Goal: Task Accomplishment & Management: Use online tool/utility

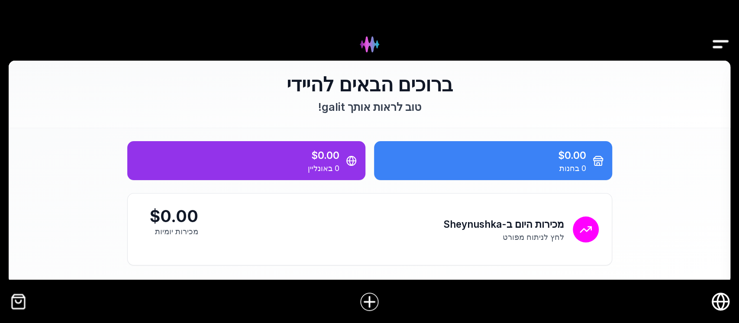
click at [720, 43] on img "Drawer" at bounding box center [720, 44] width 19 height 33
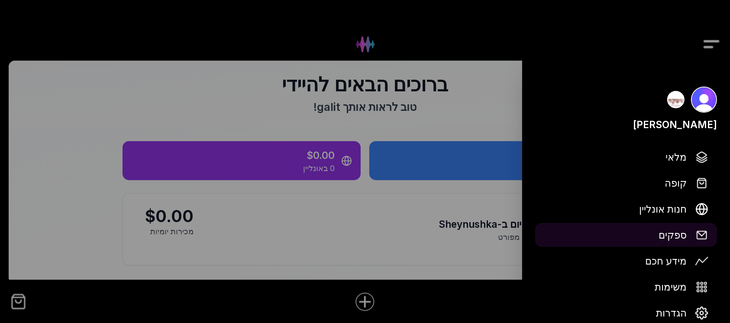
click at [701, 238] on img at bounding box center [701, 235] width 13 height 13
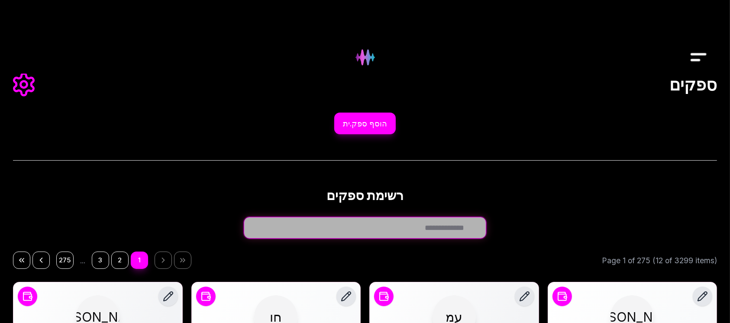
click at [470, 227] on input "חפש ספק.ית..." at bounding box center [365, 228] width 242 height 22
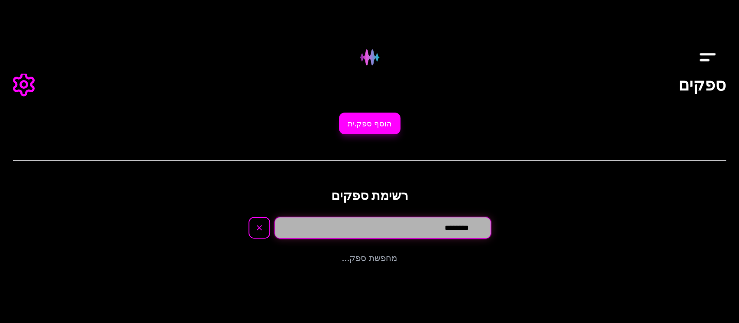
click at [463, 229] on input "********" at bounding box center [382, 228] width 216 height 22
type input "********"
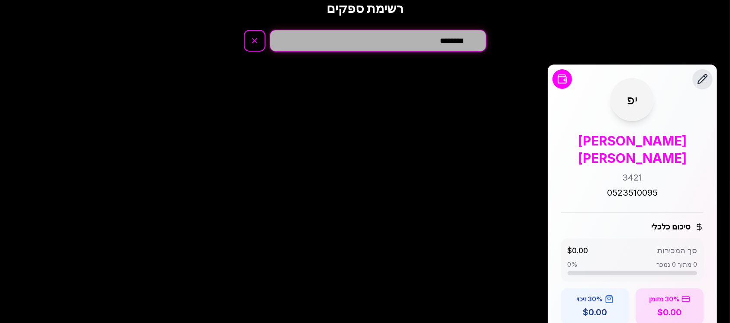
scroll to position [163, 0]
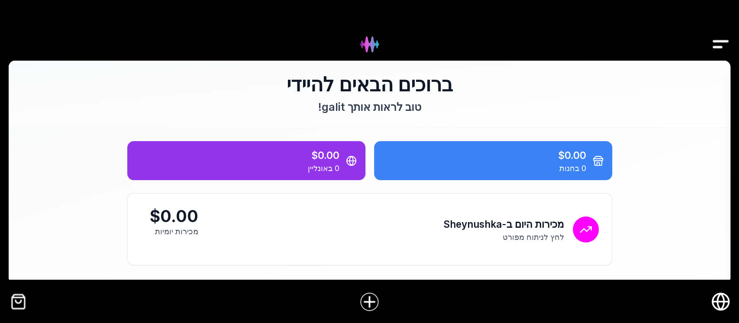
click at [720, 44] on img "Drawer" at bounding box center [720, 44] width 19 height 33
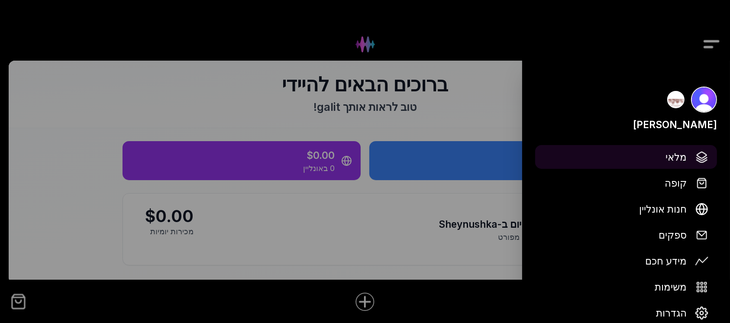
click at [680, 161] on span "מלאי" at bounding box center [675, 156] width 21 height 15
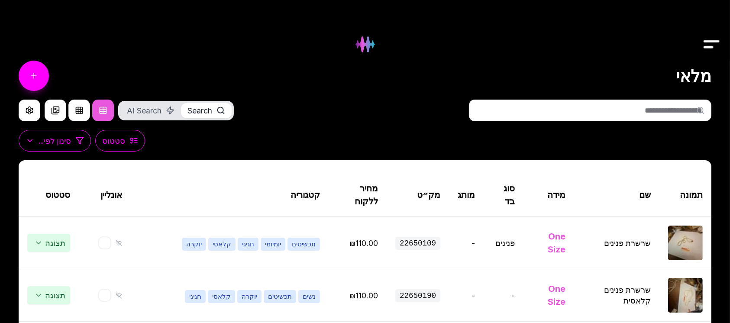
click at [670, 106] on input "text" at bounding box center [590, 111] width 242 height 22
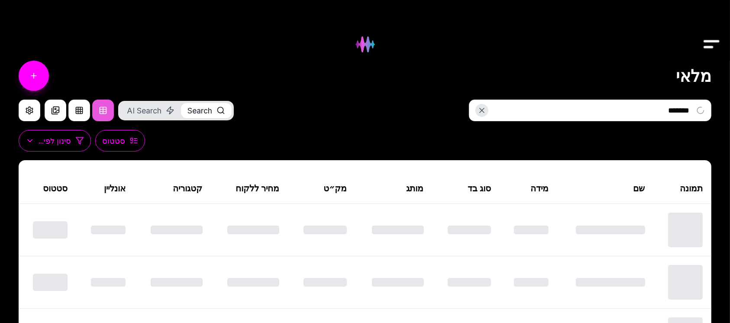
type input "********"
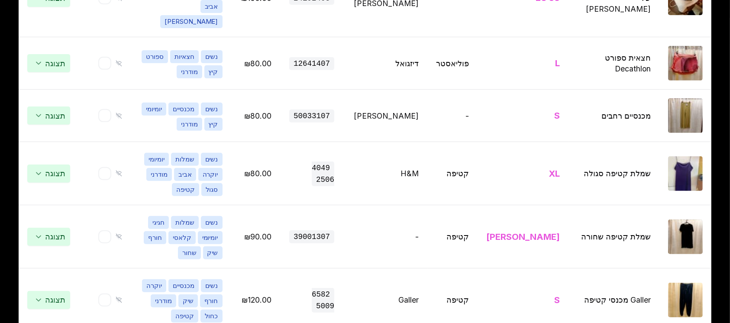
scroll to position [420, 0]
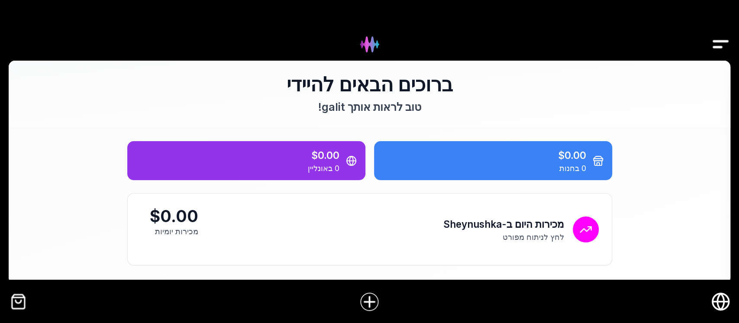
click at [724, 42] on img "Drawer" at bounding box center [720, 44] width 19 height 33
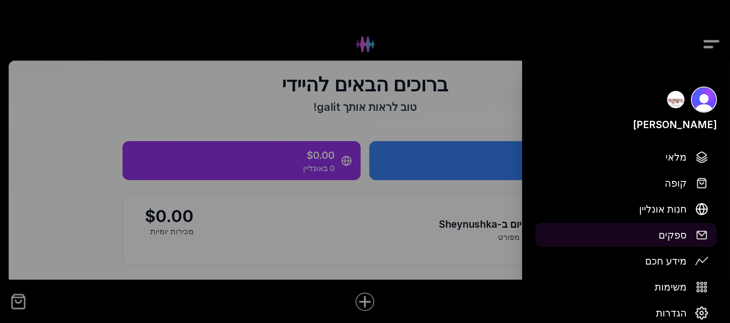
click at [672, 236] on span "ספקים" at bounding box center [673, 234] width 28 height 15
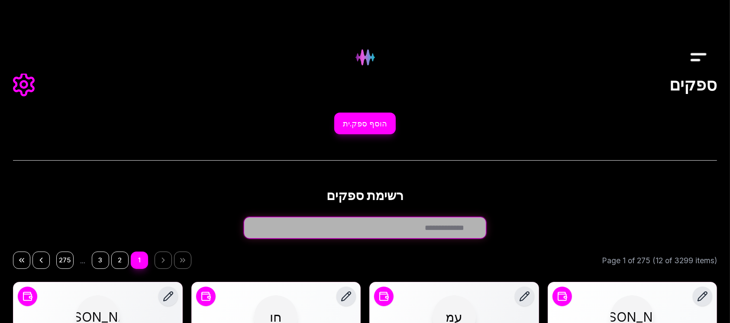
click at [463, 230] on input "חפש ספק.ית..." at bounding box center [365, 228] width 242 height 22
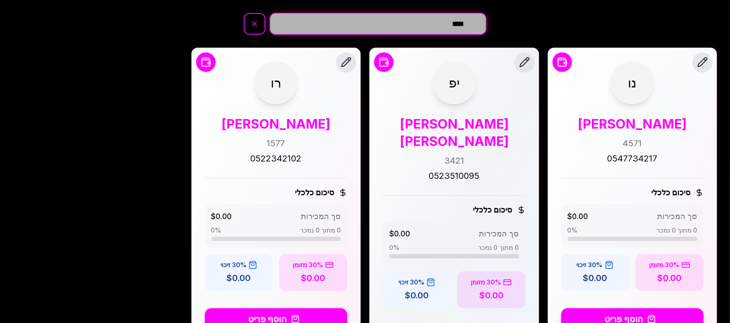
scroll to position [278, 0]
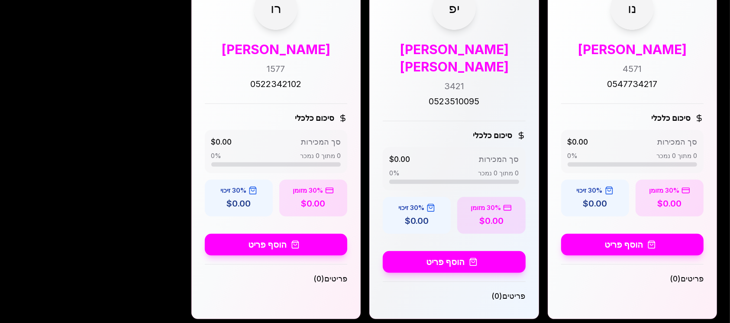
type input "****"
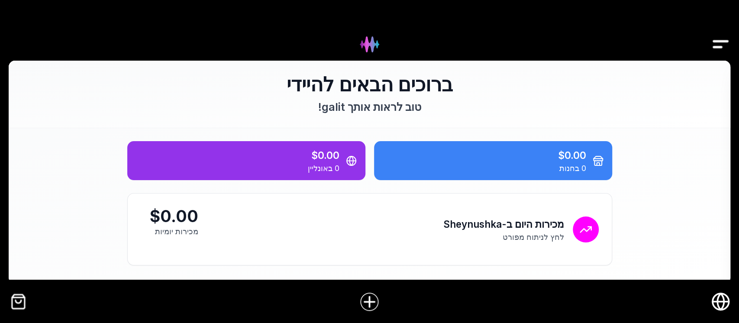
click at [721, 43] on img "Drawer" at bounding box center [720, 44] width 19 height 33
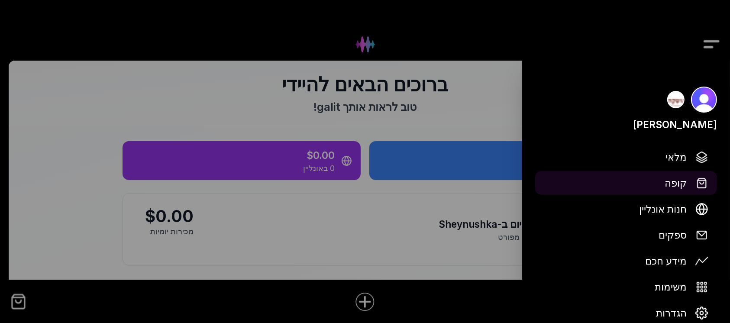
click at [672, 183] on span "קופה" at bounding box center [676, 182] width 22 height 15
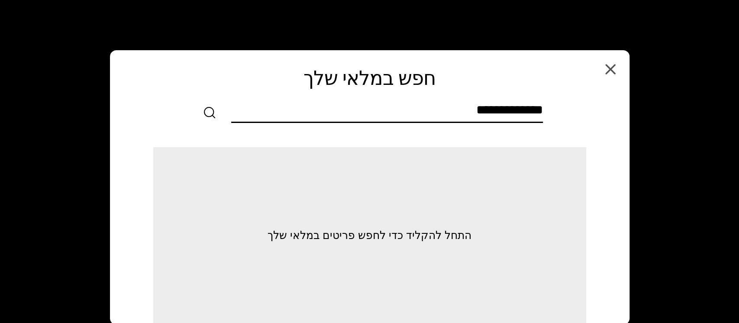
click at [532, 112] on input "text" at bounding box center [387, 111] width 312 height 19
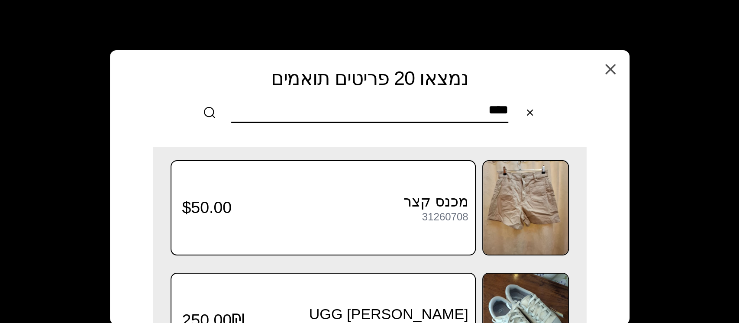
type input "****"
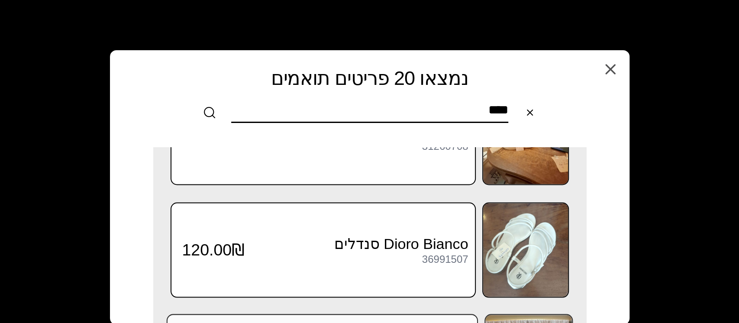
scroll to position [1045, 0]
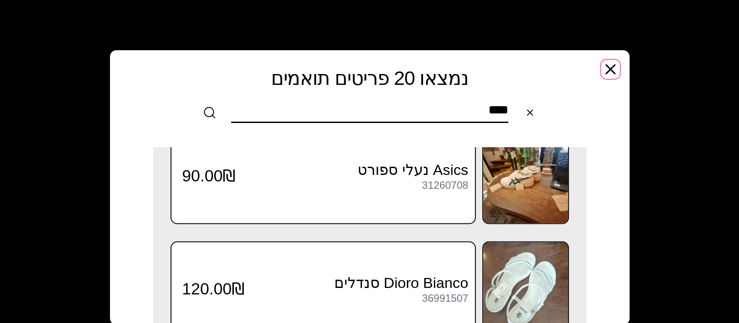
click at [613, 67] on icon "button" at bounding box center [610, 69] width 17 height 17
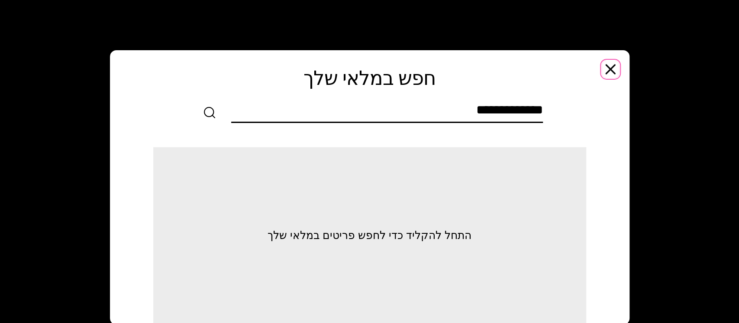
scroll to position [0, 0]
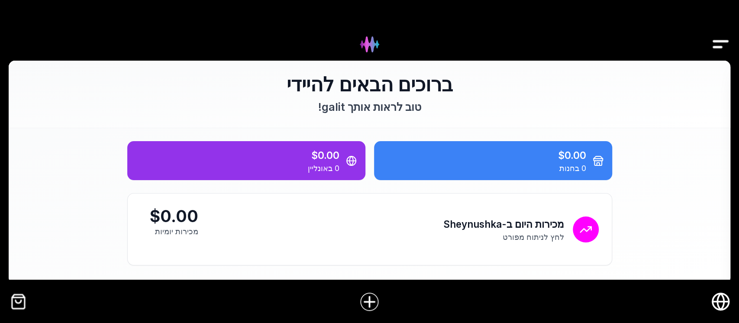
click at [719, 42] on img "Drawer" at bounding box center [720, 44] width 19 height 33
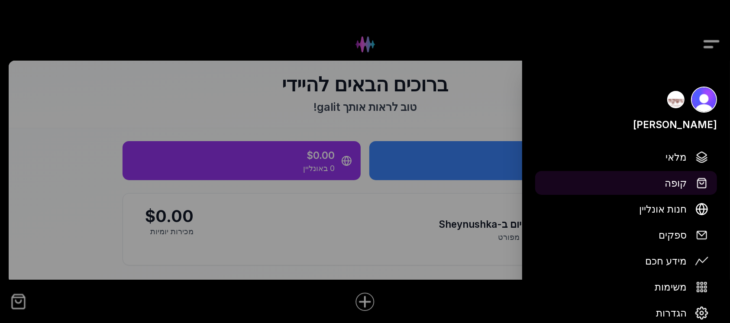
click at [679, 178] on span "קופה" at bounding box center [676, 182] width 22 height 15
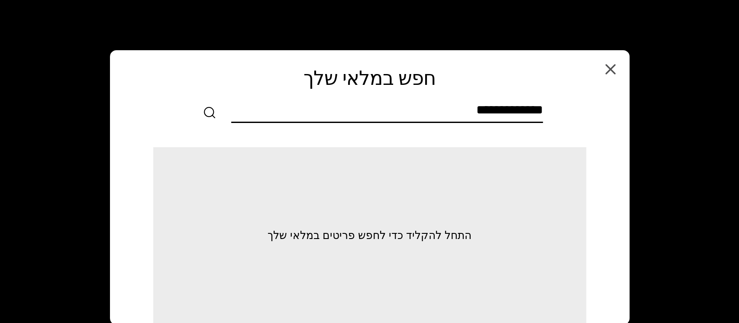
click at [509, 109] on input "text" at bounding box center [387, 111] width 312 height 19
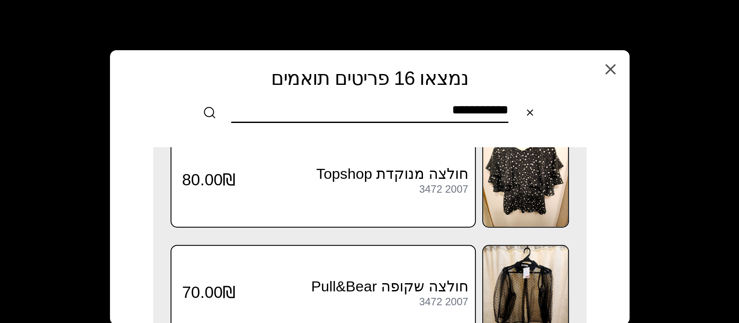
scroll to position [1634, 0]
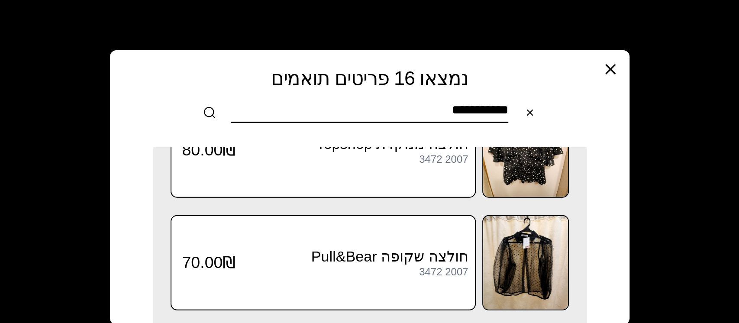
type input "**********"
click at [613, 69] on icon "button" at bounding box center [610, 69] width 17 height 17
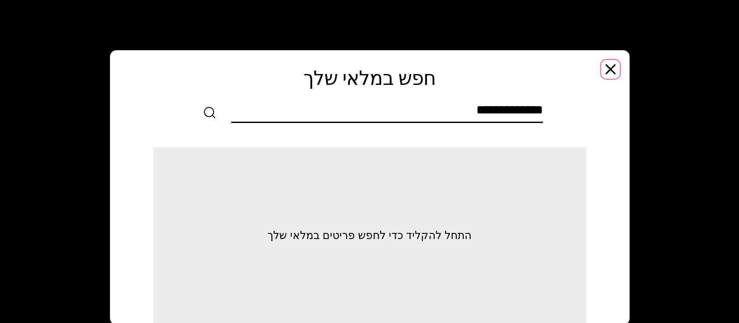
scroll to position [0, 0]
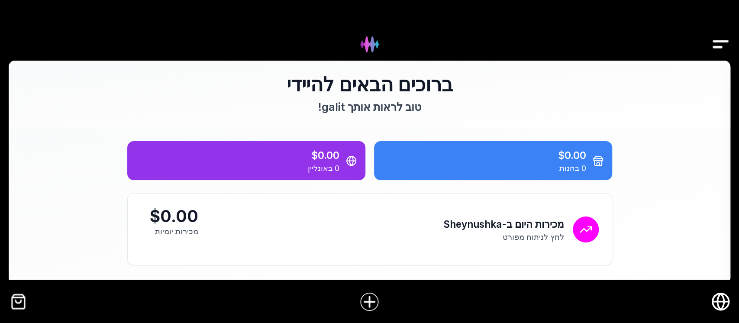
click at [719, 44] on img "Drawer" at bounding box center [720, 44] width 19 height 33
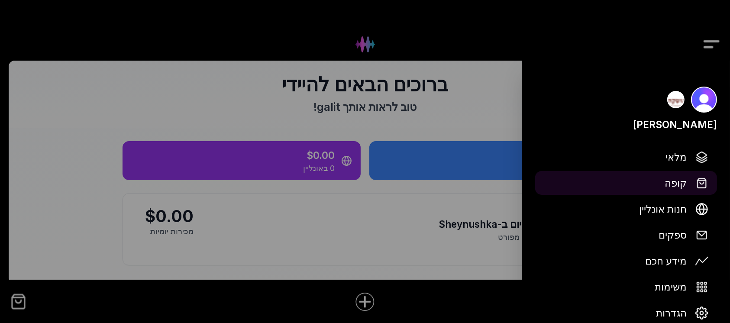
click at [673, 180] on span "קופה" at bounding box center [676, 182] width 22 height 15
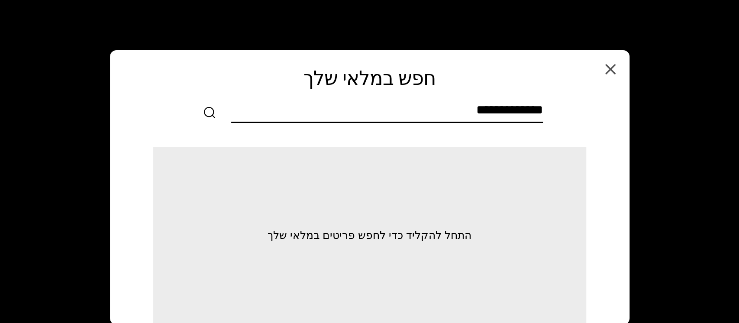
click at [535, 111] on input "text" at bounding box center [387, 111] width 312 height 19
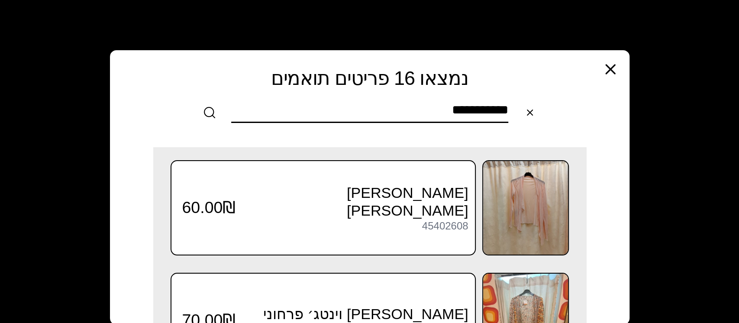
type input "**********"
click at [611, 71] on icon "button" at bounding box center [610, 69] width 9 height 9
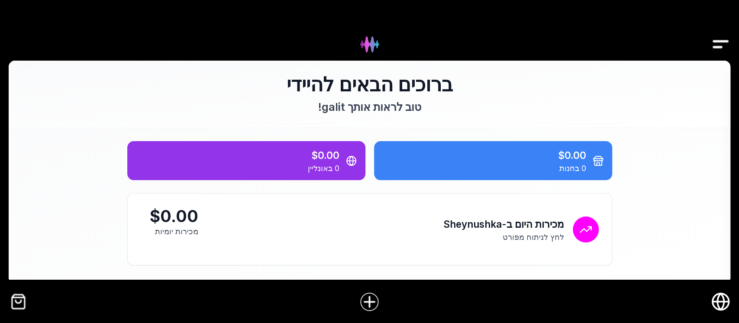
click at [722, 39] on img "Drawer" at bounding box center [720, 44] width 19 height 33
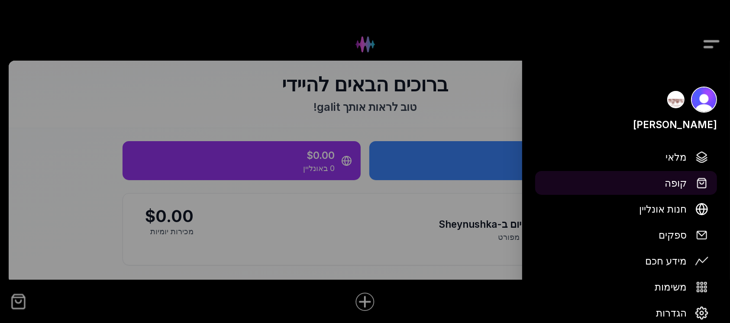
click at [676, 182] on span "קופה" at bounding box center [676, 182] width 22 height 15
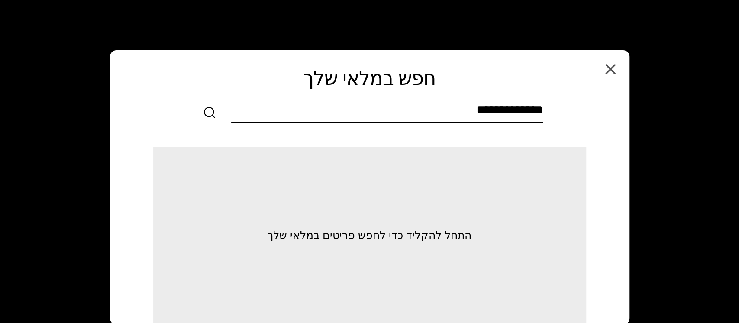
click at [540, 110] on input "text" at bounding box center [387, 111] width 312 height 19
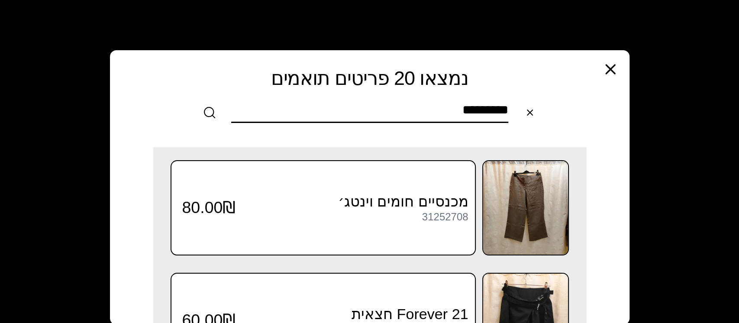
type input "*********"
click at [606, 64] on icon "button" at bounding box center [610, 69] width 17 height 17
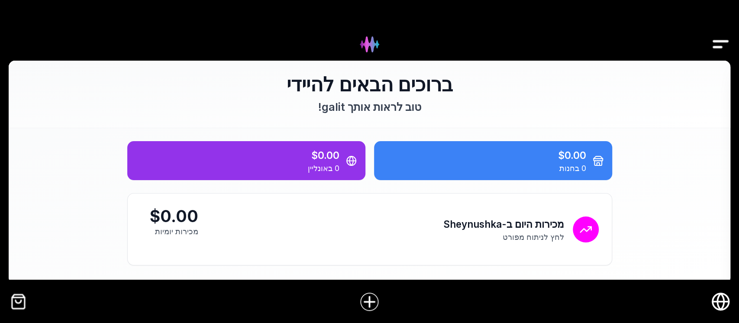
click at [717, 46] on img "Drawer" at bounding box center [720, 44] width 19 height 33
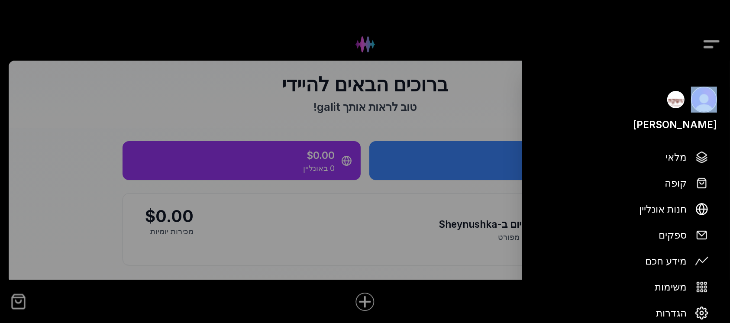
click at [717, 46] on div at bounding box center [365, 161] width 730 height 323
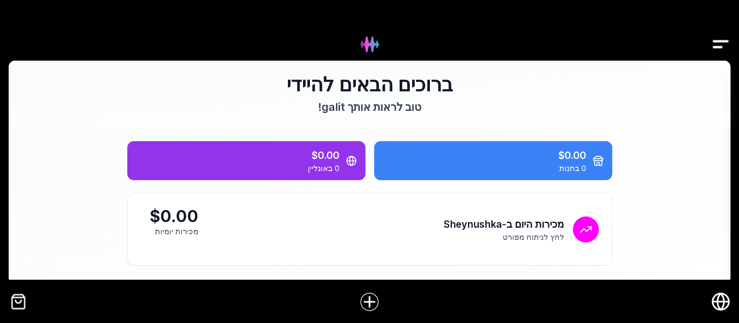
click at [717, 42] on img "Drawer" at bounding box center [720, 44] width 19 height 33
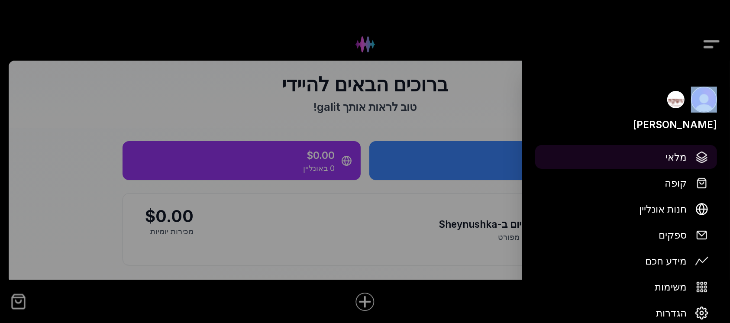
click at [678, 157] on span "מלאי" at bounding box center [675, 156] width 21 height 15
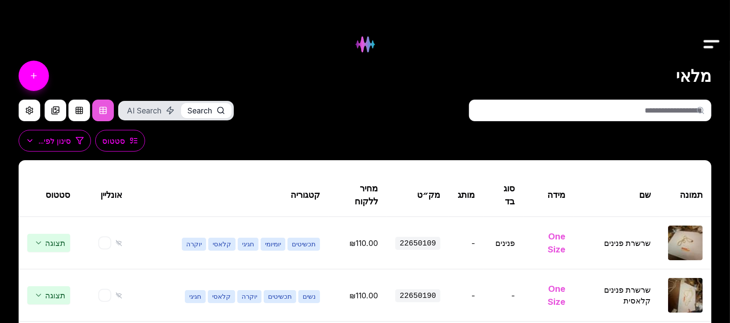
click at [670, 110] on input "text" at bounding box center [590, 111] width 242 height 22
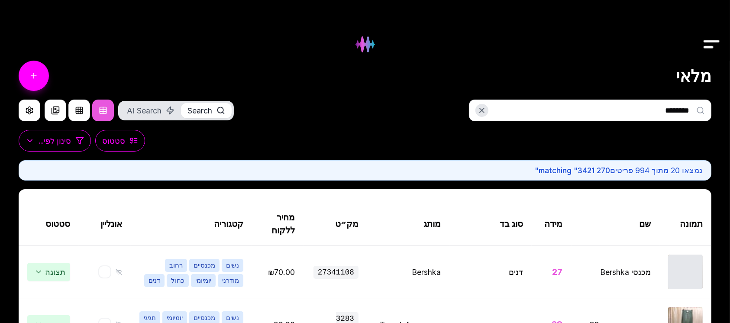
type input "*********"
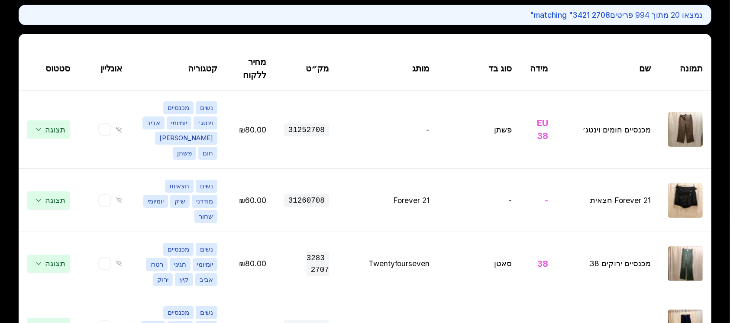
scroll to position [173, 0]
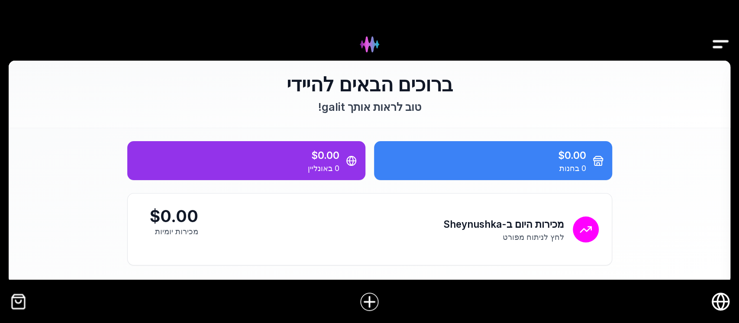
click at [720, 45] on img "Drawer" at bounding box center [720, 44] width 19 height 33
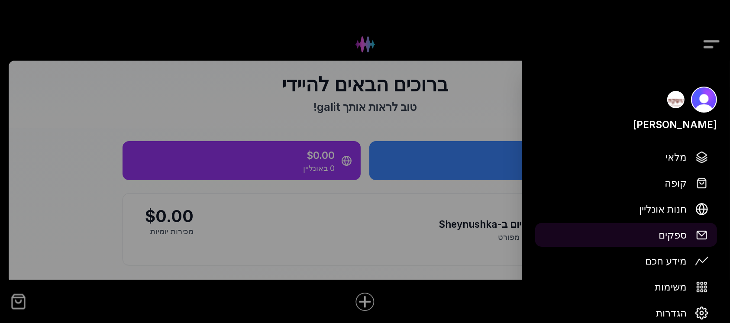
click at [701, 235] on img at bounding box center [701, 235] width 13 height 13
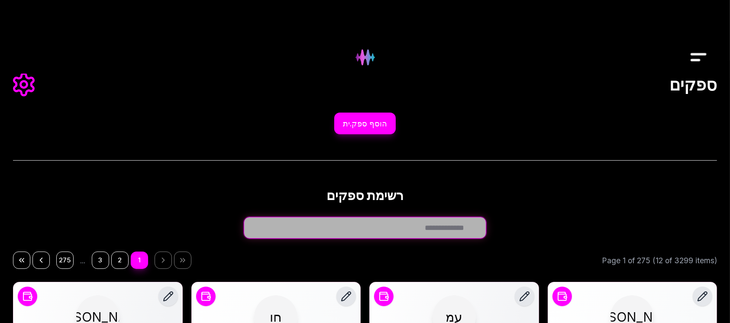
click at [469, 226] on input "חפש ספק.ית..." at bounding box center [365, 228] width 242 height 22
type input "****"
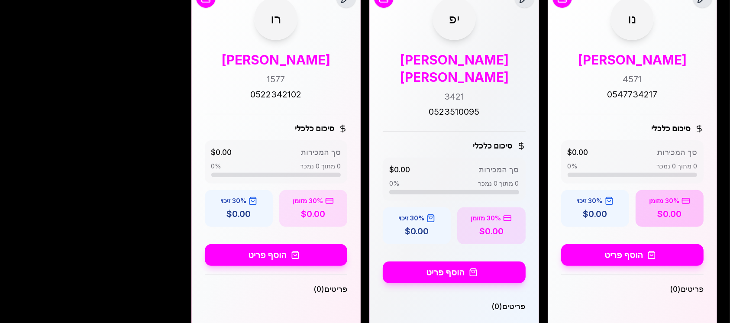
scroll to position [278, 0]
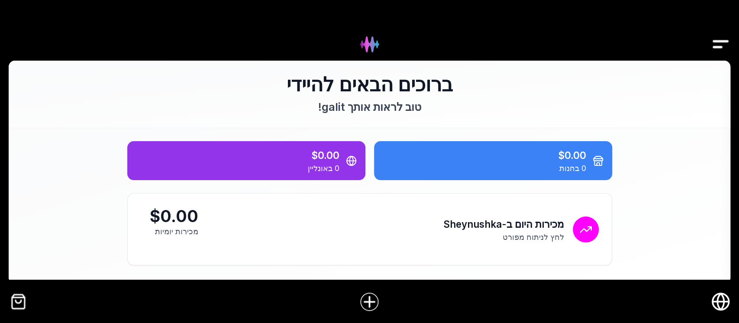
click at [720, 39] on img "Drawer" at bounding box center [720, 44] width 19 height 33
